Goal: Transaction & Acquisition: Purchase product/service

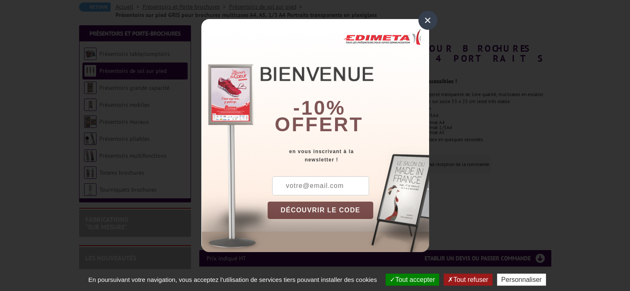
click at [423, 21] on div "×" at bounding box center [427, 20] width 19 height 19
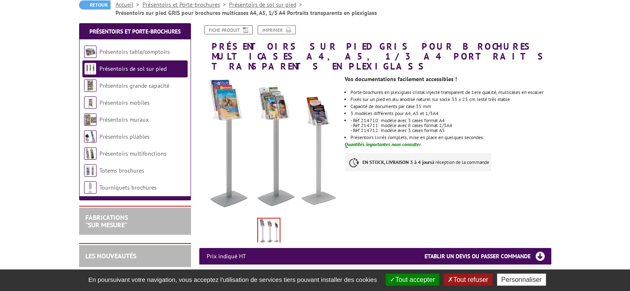
scroll to position [249, 0]
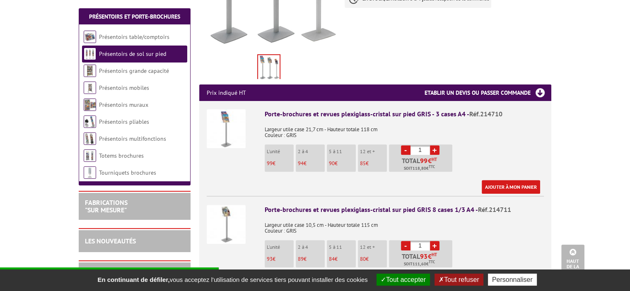
click at [393, 282] on button "Tout accepter" at bounding box center [403, 280] width 53 height 12
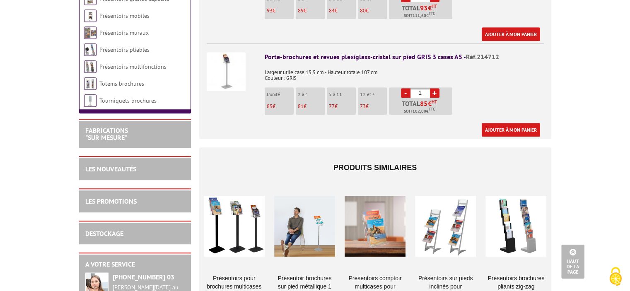
scroll to position [539, 0]
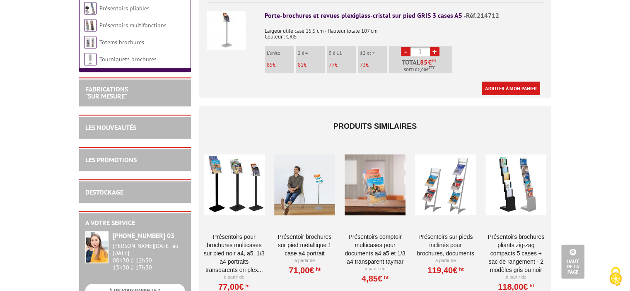
click at [234, 233] on link "Présentoirs pour brochures multicases sur pied NOIR A4, A5, 1/3 A4 Portraits tr…" at bounding box center [234, 253] width 61 height 41
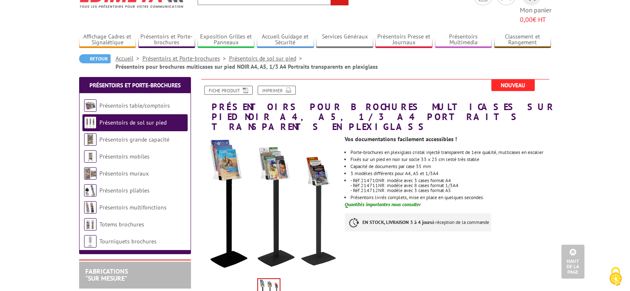
scroll to position [41, 0]
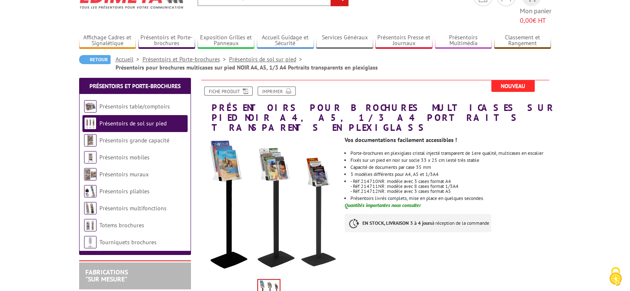
click at [116, 120] on link "Présentoirs de sol sur pied" at bounding box center [132, 123] width 67 height 7
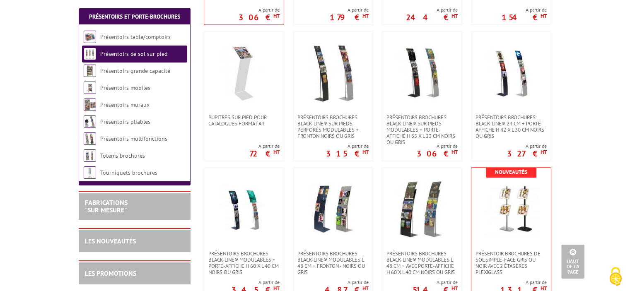
scroll to position [870, 0]
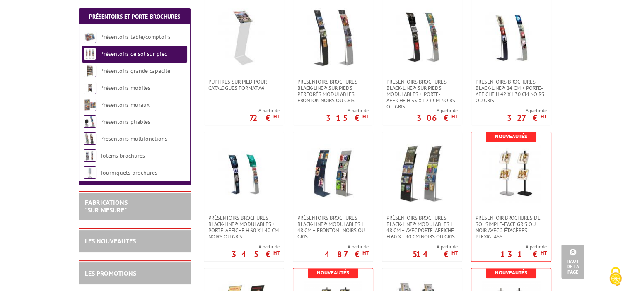
click at [36, 151] on body "Nos équipes sont à votre service du lundi au vendredi de 8h30 à 12h30 et de 13h…" at bounding box center [315, 131] width 630 height 2002
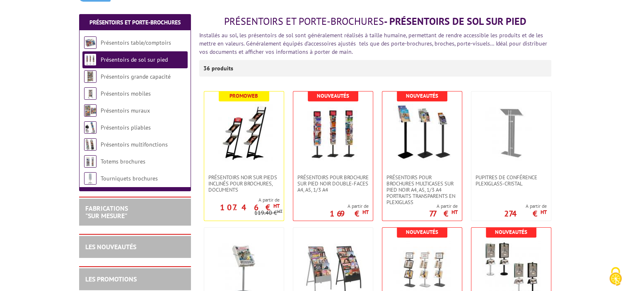
scroll to position [207, 0]
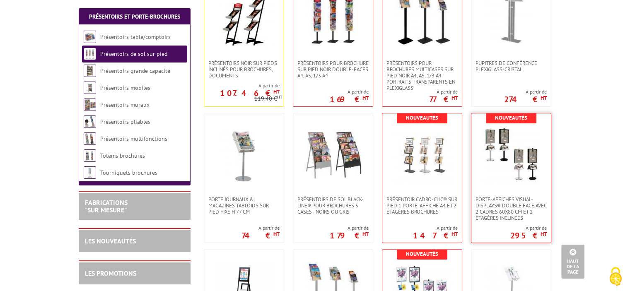
click at [500, 168] on img at bounding box center [511, 155] width 58 height 58
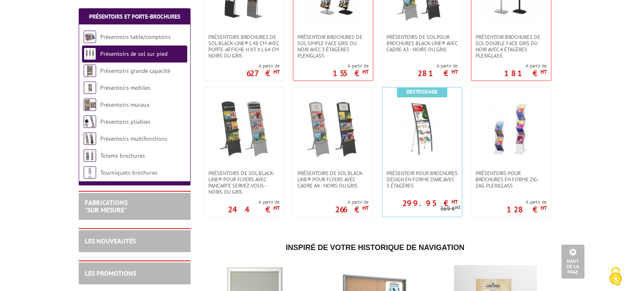
scroll to position [1201, 0]
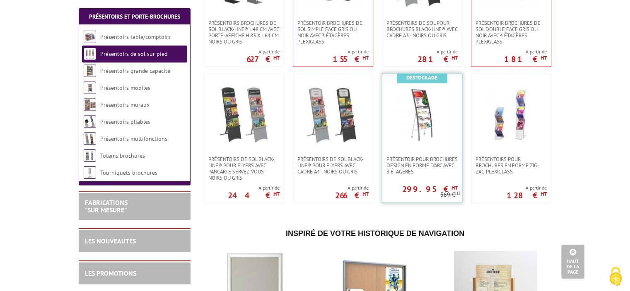
click at [432, 114] on img at bounding box center [422, 115] width 58 height 58
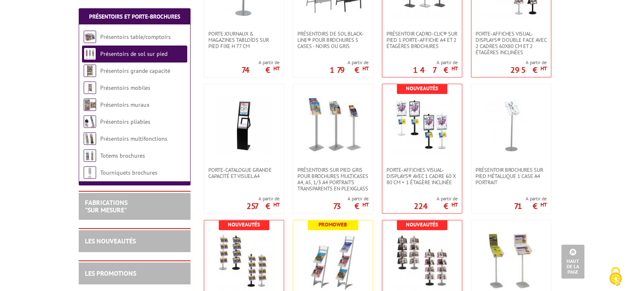
scroll to position [331, 0]
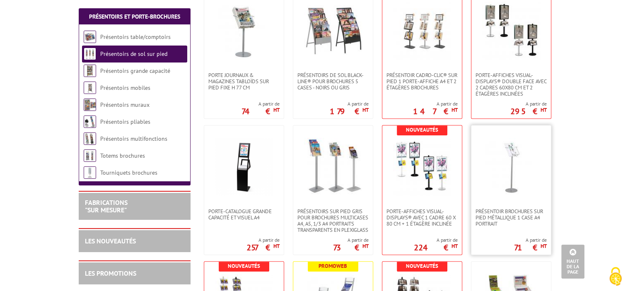
click at [515, 166] on img at bounding box center [511, 167] width 58 height 58
click at [336, 174] on img at bounding box center [333, 167] width 58 height 58
click at [428, 165] on img at bounding box center [422, 167] width 58 height 58
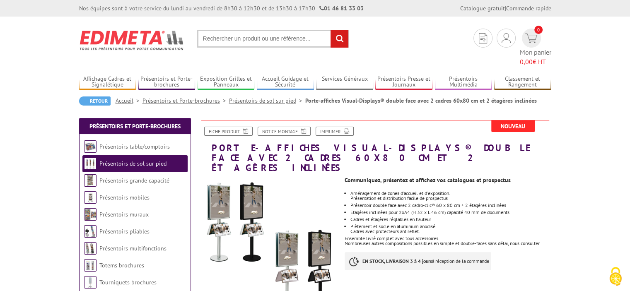
scroll to position [124, 0]
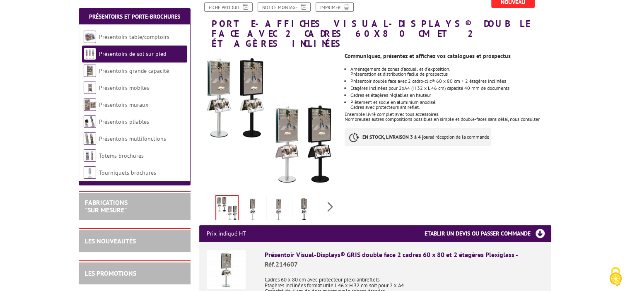
click at [303, 197] on img at bounding box center [304, 210] width 20 height 26
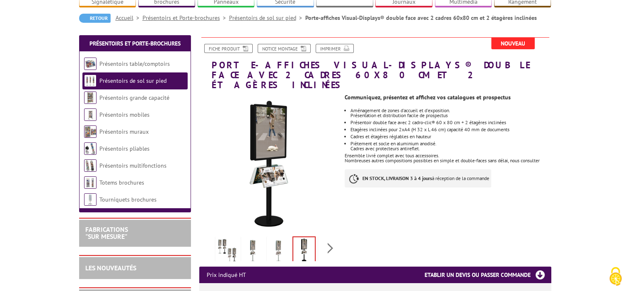
scroll to position [249, 0]
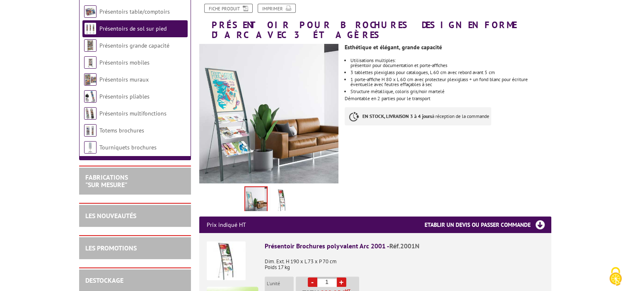
scroll to position [124, 0]
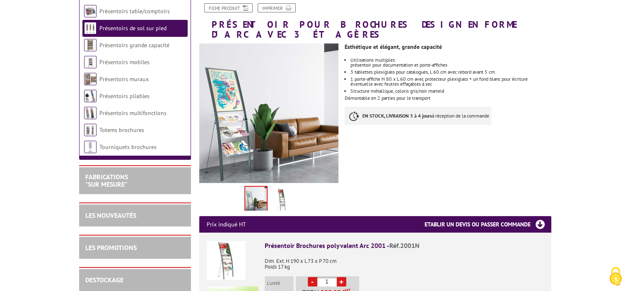
click at [279, 188] on img at bounding box center [282, 201] width 20 height 26
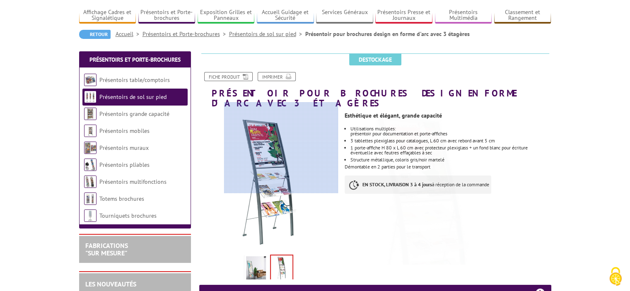
scroll to position [41, 0]
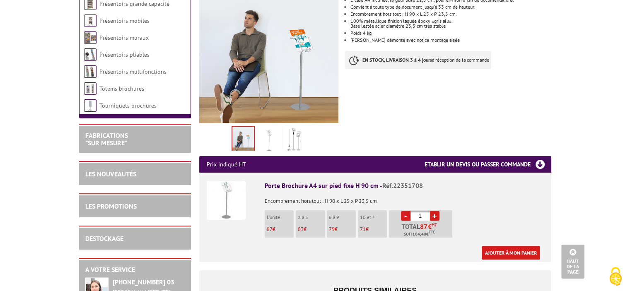
scroll to position [83, 0]
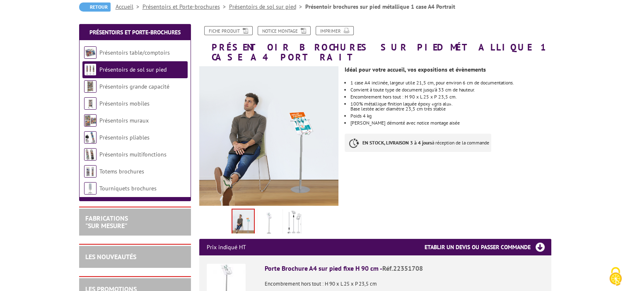
click at [271, 210] on img at bounding box center [269, 223] width 20 height 26
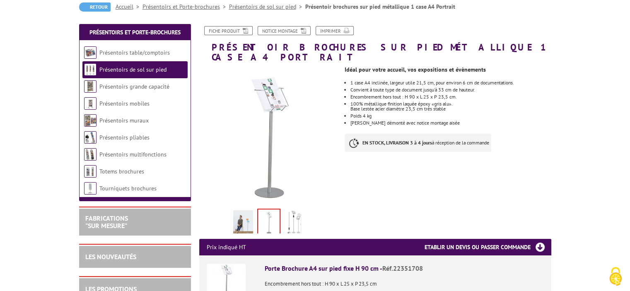
click at [295, 210] on img at bounding box center [295, 223] width 20 height 26
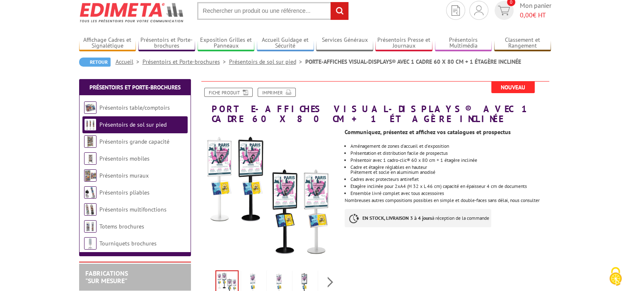
scroll to position [41, 0]
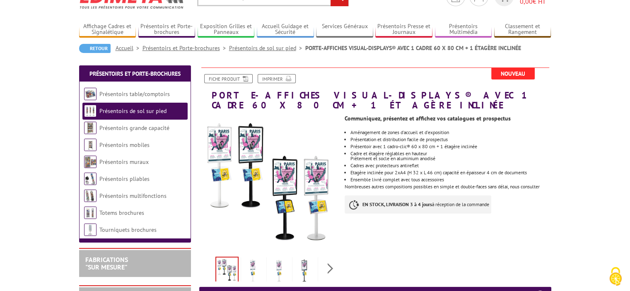
click at [141, 109] on link "Présentoirs de sol sur pied" at bounding box center [132, 110] width 67 height 7
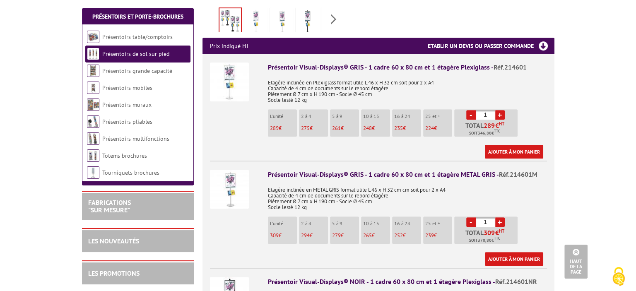
scroll to position [290, 0]
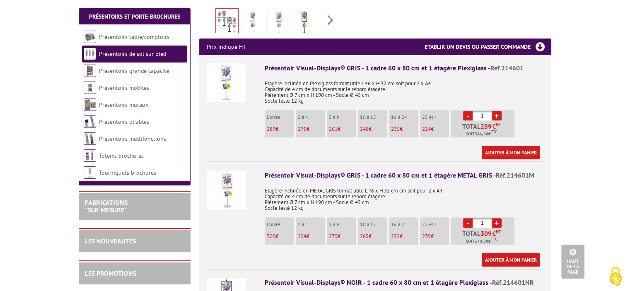
click at [504, 146] on link "Ajouter à mon panier" at bounding box center [511, 153] width 58 height 14
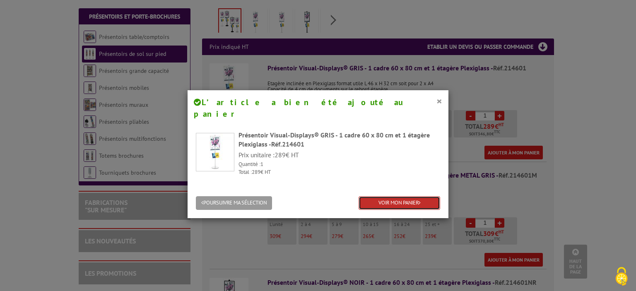
click at [391, 196] on link "VOIR MON PANIER" at bounding box center [400, 203] width 82 height 14
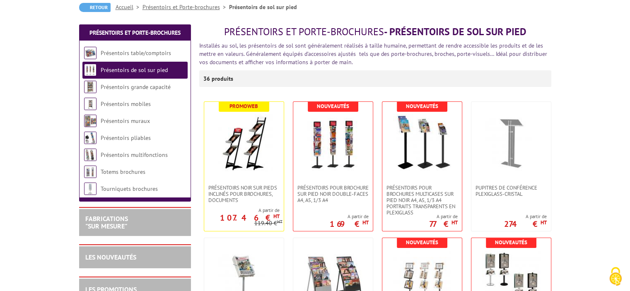
scroll to position [83, 0]
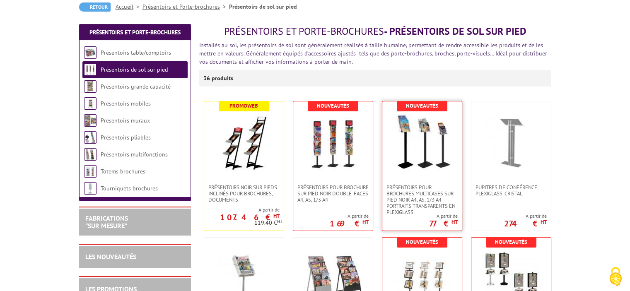
click at [411, 141] on img at bounding box center [422, 143] width 58 height 58
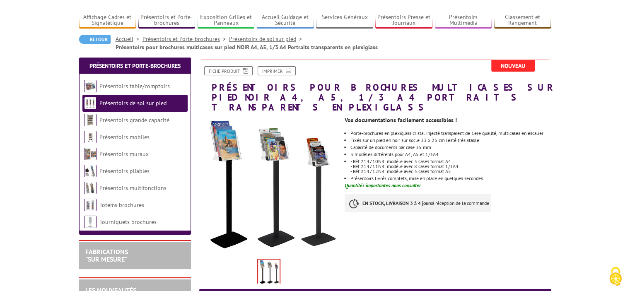
scroll to position [83, 0]
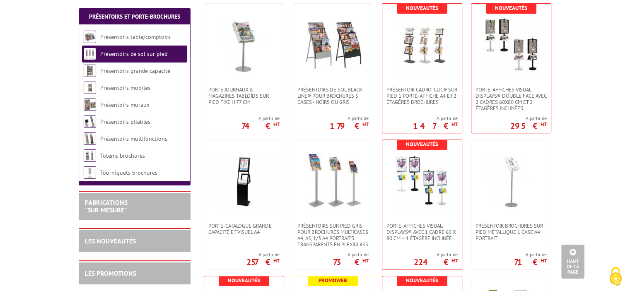
scroll to position [331, 0]
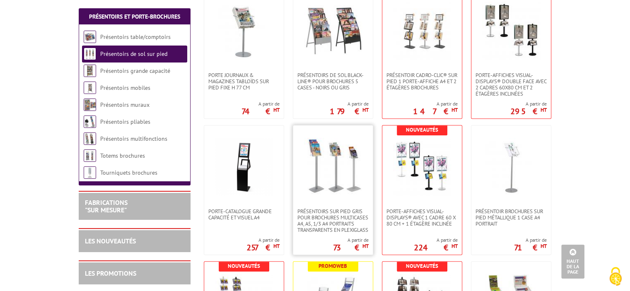
click at [359, 173] on img at bounding box center [333, 167] width 58 height 58
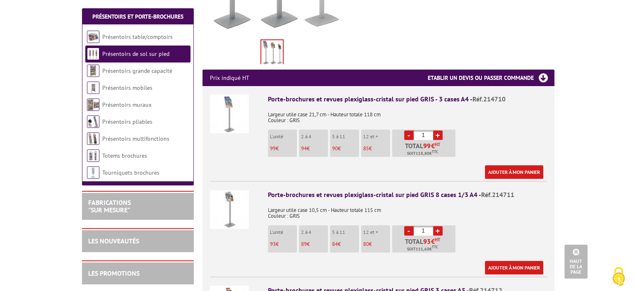
scroll to position [290, 0]
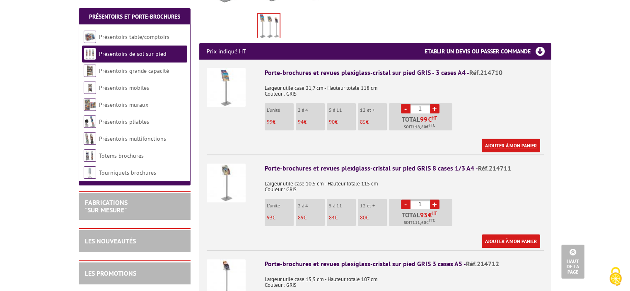
click at [510, 139] on link "Ajouter à mon panier" at bounding box center [511, 146] width 58 height 14
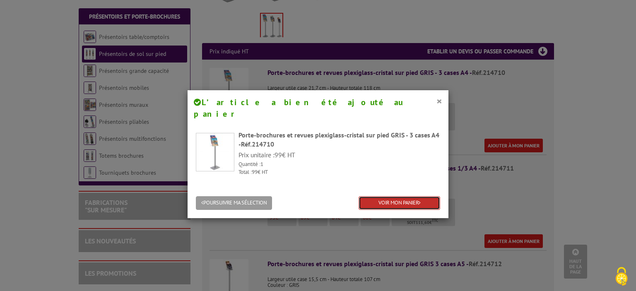
click at [391, 196] on link "VOIR MON PANIER" at bounding box center [400, 203] width 82 height 14
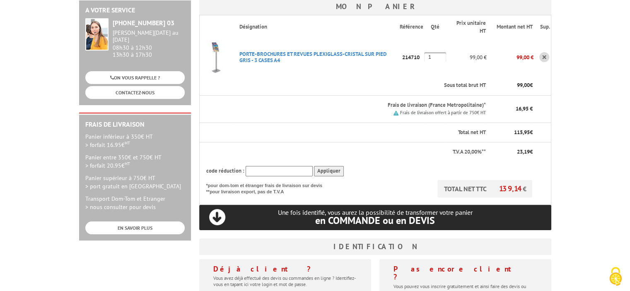
scroll to position [124, 0]
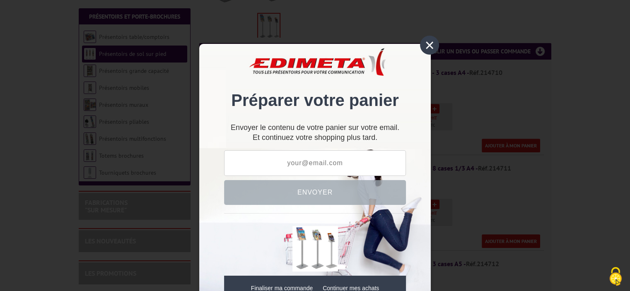
click at [424, 46] on div "×" at bounding box center [429, 45] width 19 height 19
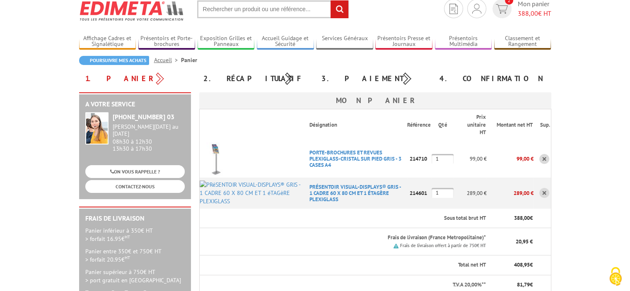
scroll to position [83, 0]
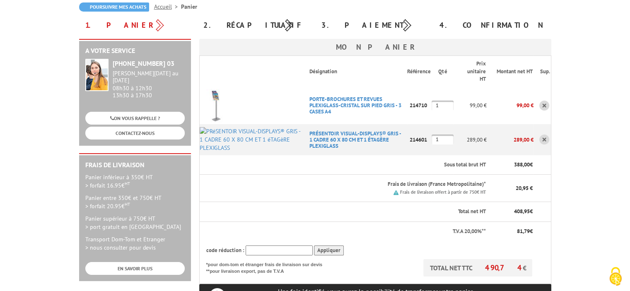
click at [544, 104] on link at bounding box center [544, 106] width 10 height 10
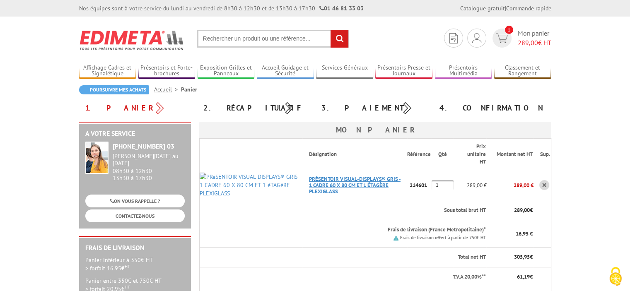
click at [328, 184] on link "PRéSENTOIR VISUAL-DISPLAYS® GRIS - 1 CADRE 60 X 80 CM ET 1 éTAGèRE PLEXIGLASS" at bounding box center [355, 185] width 92 height 19
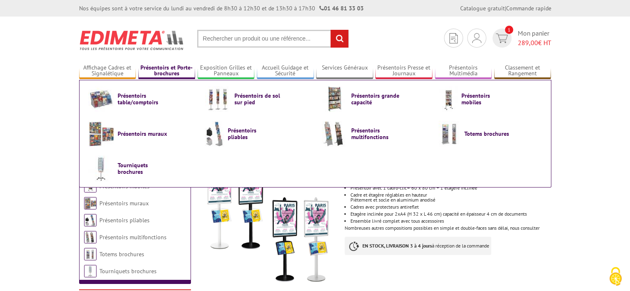
click at [169, 68] on link "Présentoirs et Porte-brochures" at bounding box center [166, 71] width 57 height 14
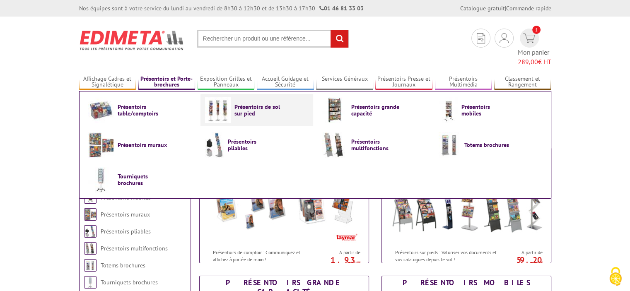
click at [234, 104] on span "Présentoirs de sol sur pied" at bounding box center [259, 110] width 50 height 13
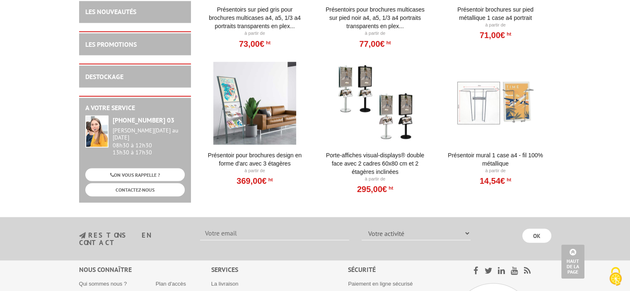
scroll to position [1522, 0]
